Goal: Transaction & Acquisition: Download file/media

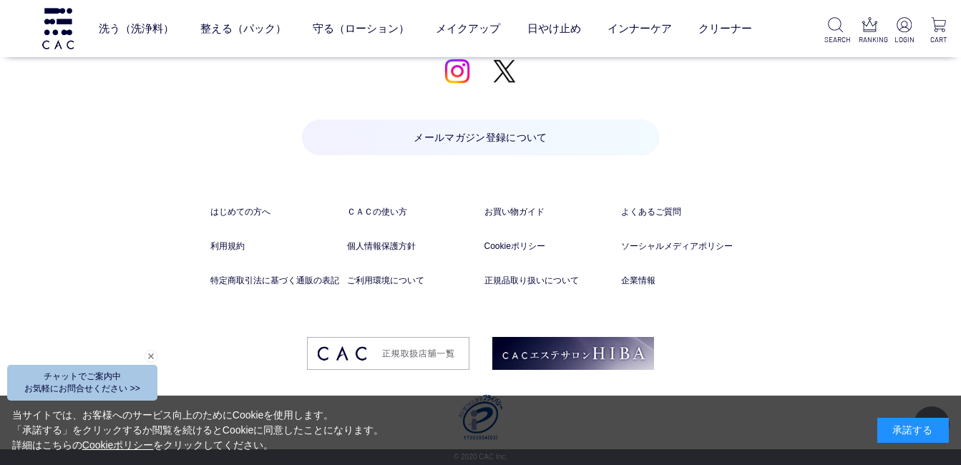
scroll to position [7311, 0]
click at [225, 215] on link "はじめての方へ" at bounding box center [275, 211] width 130 height 13
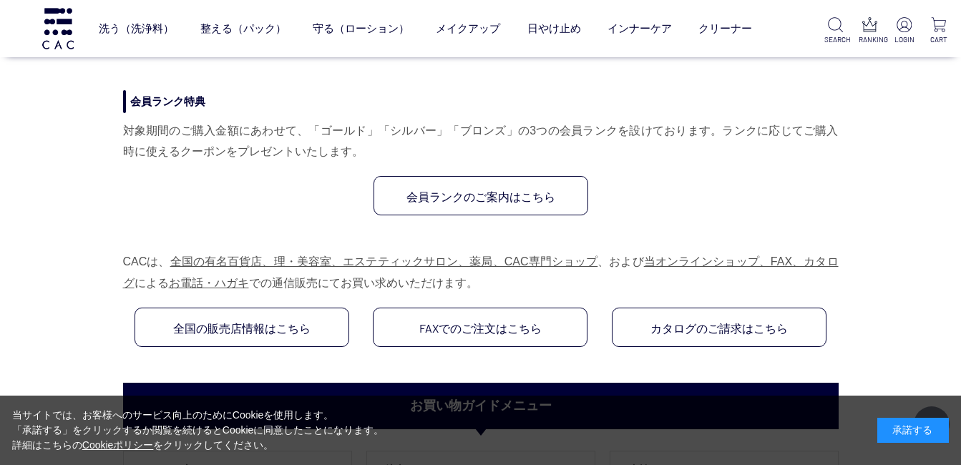
scroll to position [859, 0]
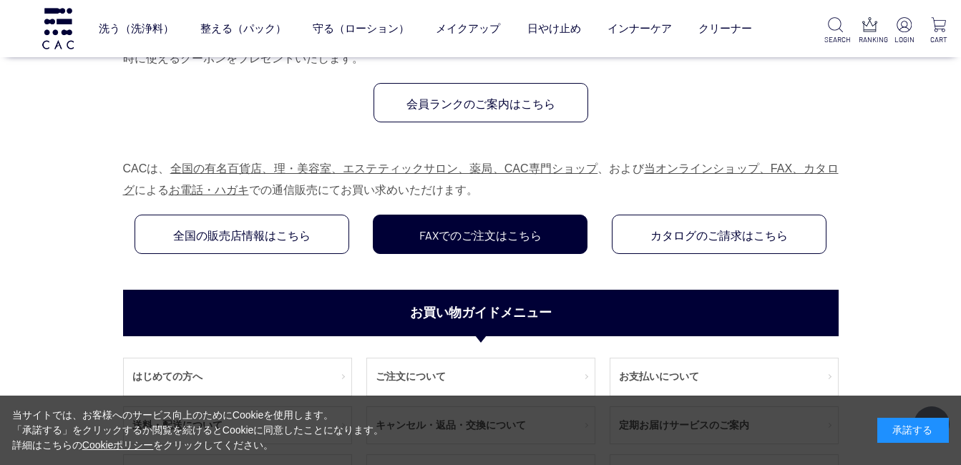
click at [537, 238] on link "FAXでのご注文はこちら" at bounding box center [480, 234] width 215 height 39
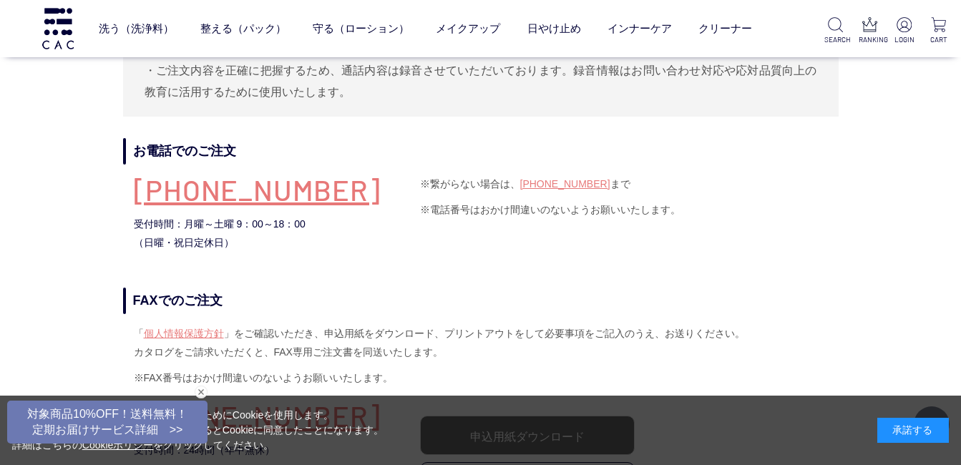
scroll to position [1145, 0]
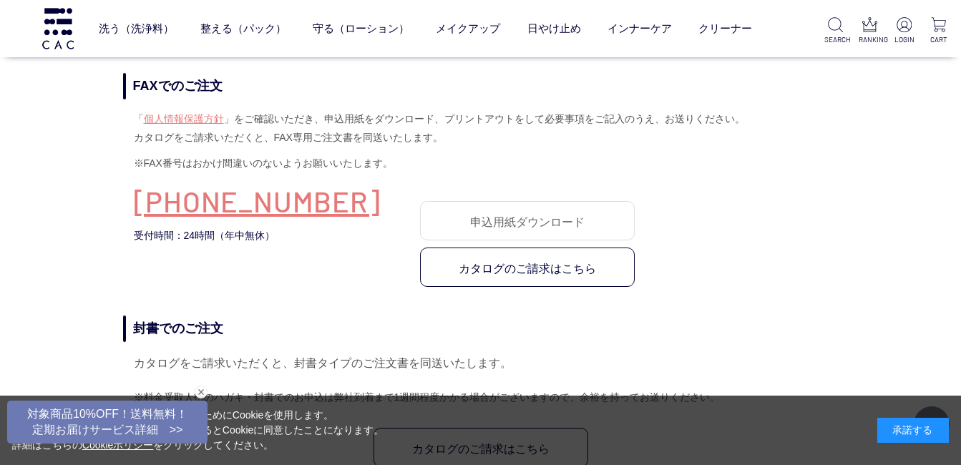
click at [558, 232] on link "申込用紙ダウンロード" at bounding box center [527, 220] width 215 height 39
